Goal: Transaction & Acquisition: Purchase product/service

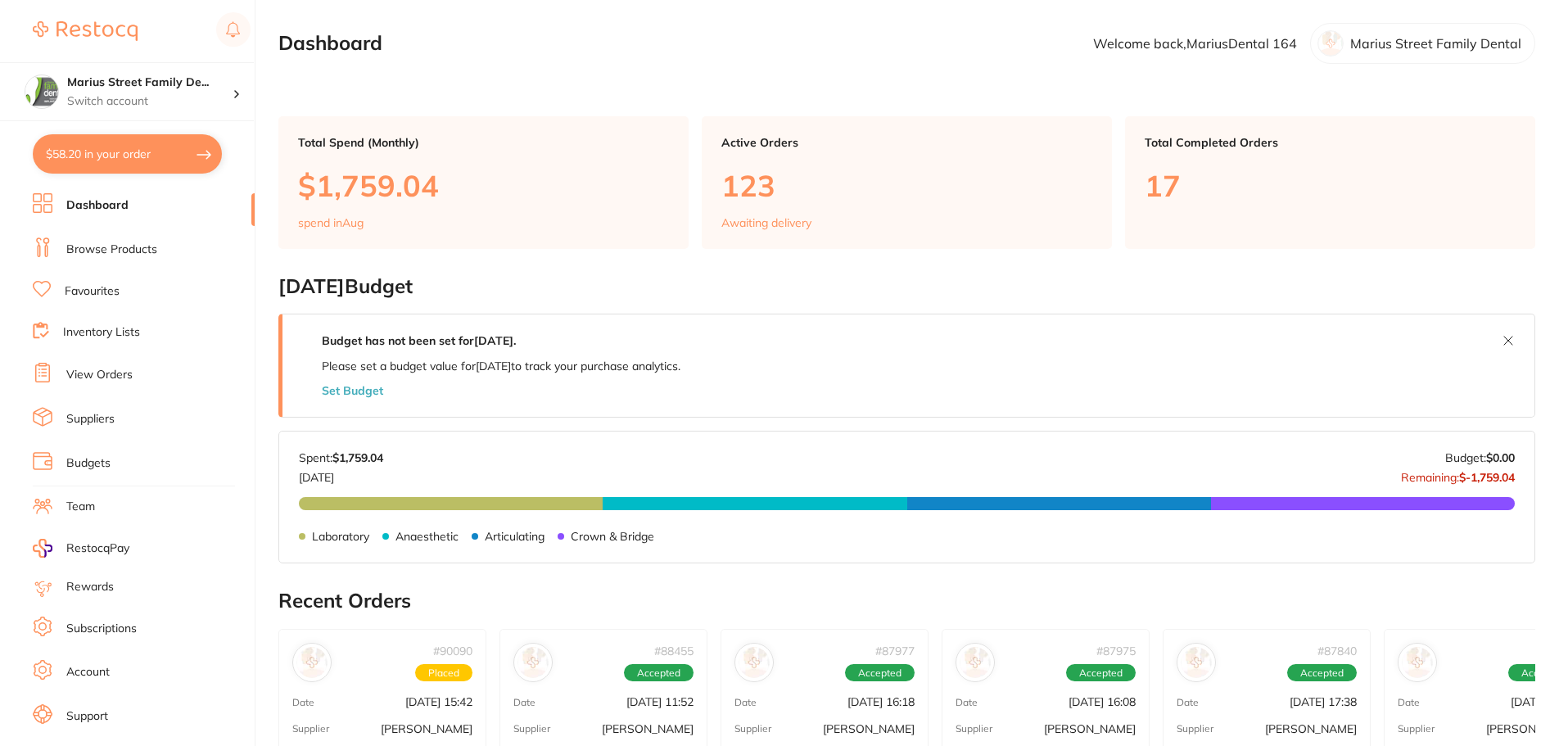
click at [110, 247] on link "Browse Products" at bounding box center [111, 250] width 91 height 16
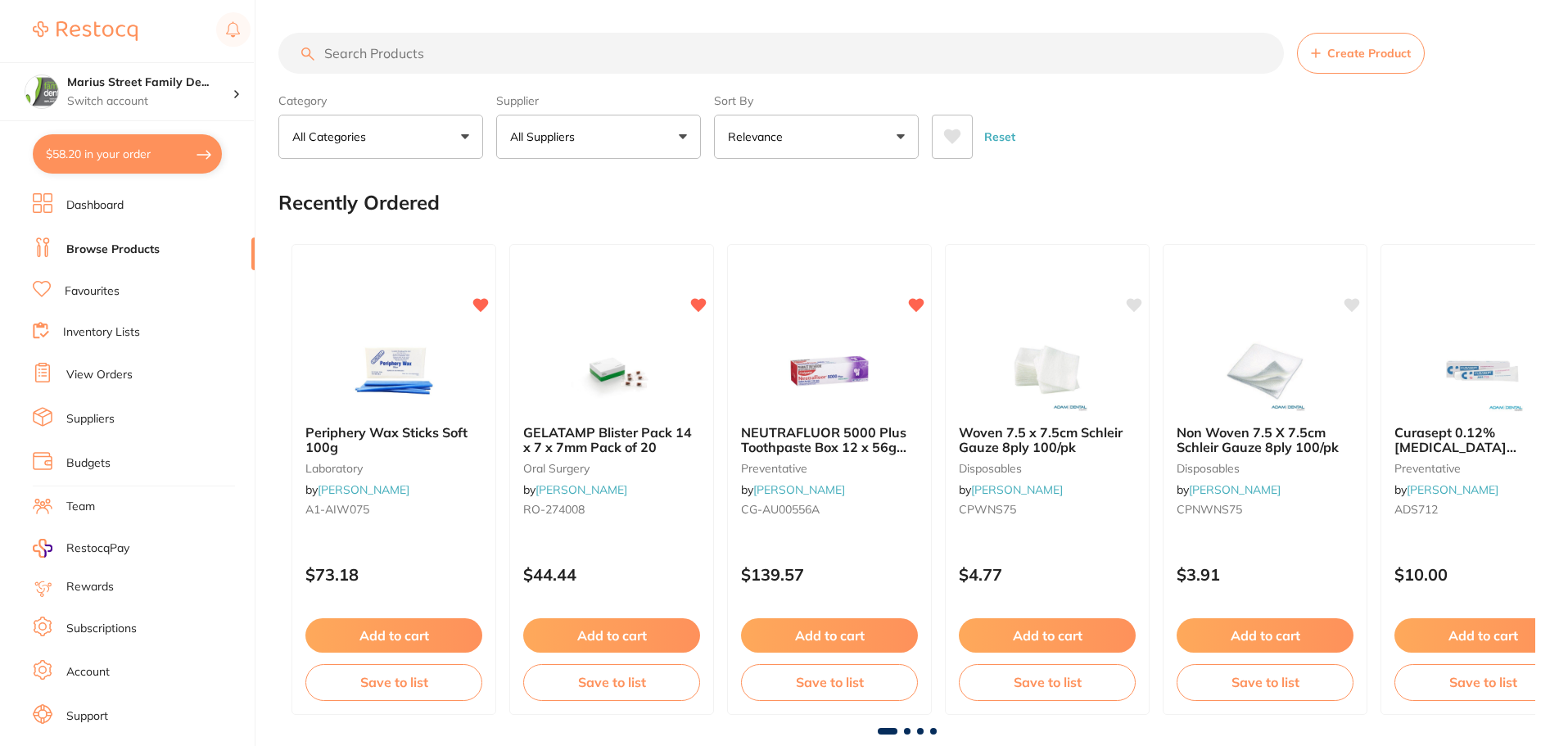
click at [484, 63] on input "search" at bounding box center [781, 53] width 1005 height 41
type input "straws"
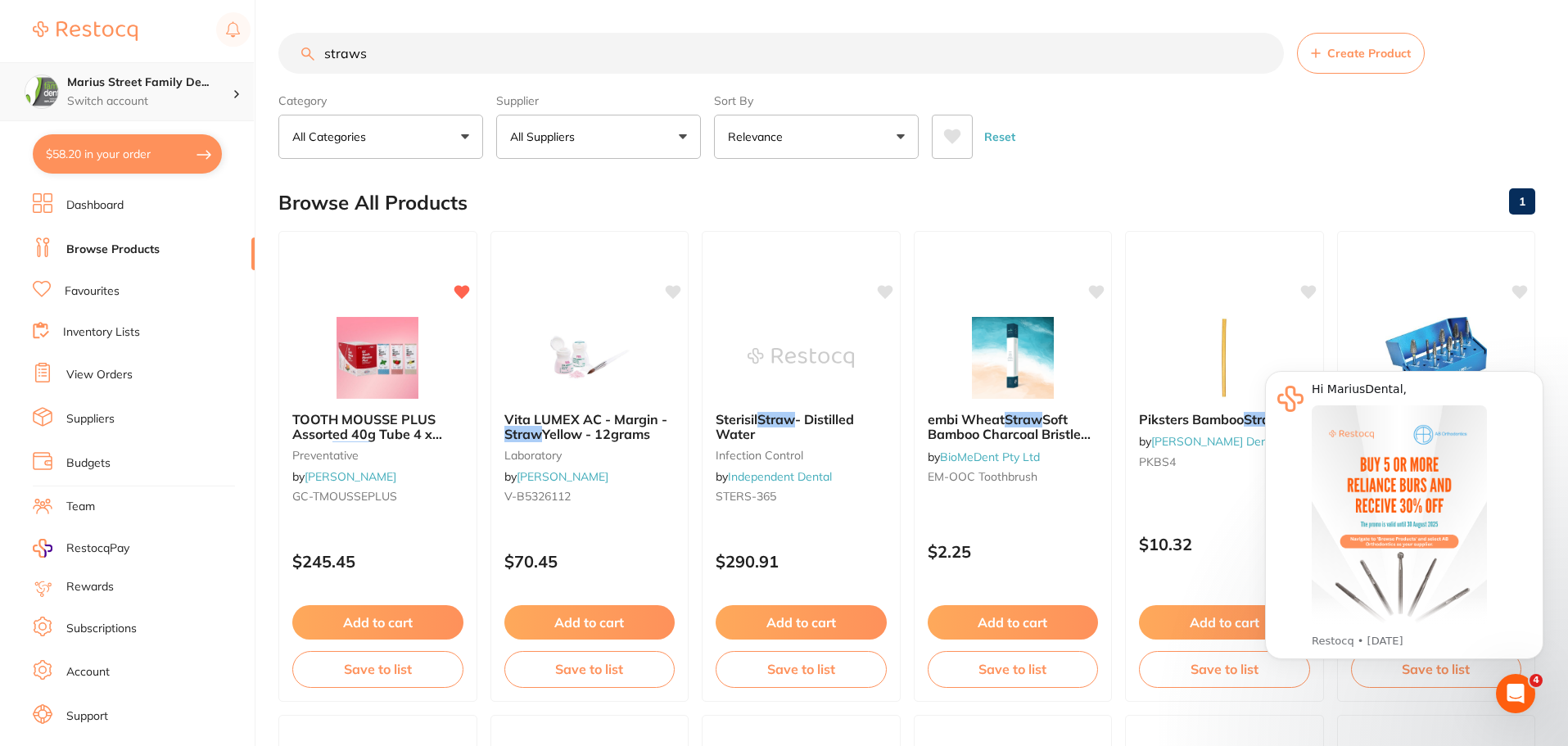
scroll to position [1, 0]
drag, startPoint x: 400, startPoint y: 50, endPoint x: 197, endPoint y: 70, distance: 204.0
click at [197, 70] on div "$58.20 Marius Street Family De... Switch account Marius Street Family Dental Ta…" at bounding box center [784, 373] width 1568 height 746
